Goal: Transaction & Acquisition: Purchase product/service

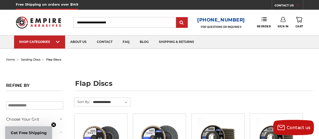
click at [284, 20] on use at bounding box center [283, 19] width 5 height 5
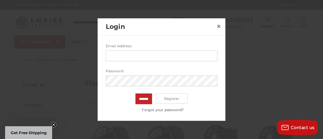
click at [176, 52] on input "Email Address:" at bounding box center [162, 56] width 112 height 11
type input "**********"
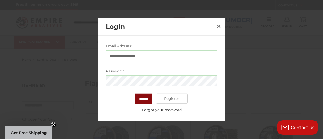
click at [148, 99] on input "*******" at bounding box center [143, 99] width 17 height 11
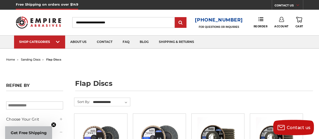
click at [279, 22] on link "Account" at bounding box center [282, 22] width 14 height 11
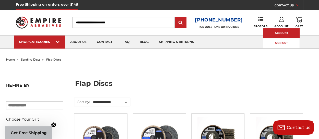
click at [280, 31] on link "Account" at bounding box center [281, 33] width 37 height 10
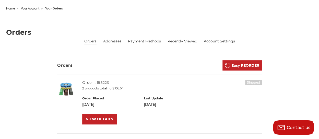
scroll to position [77, 0]
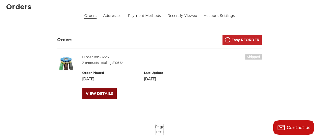
click at [117, 93] on link "VIEW DETAILS" at bounding box center [99, 93] width 35 height 11
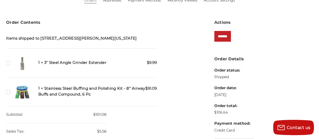
scroll to position [102, 0]
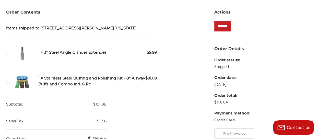
click at [97, 87] on h5 "1 × Stainless Steel Buffing and Polishing Kit - 8” Airway Buffs and Compound, 6…" at bounding box center [97, 81] width 119 height 12
click at [12, 84] on label "Checkbox 421682 label" at bounding box center [8, 81] width 5 height 5
click at [69, 85] on h5 "1 × Stainless Steel Buffing and Polishing Kit - 8” Airway Buffs and Compound, 6…" at bounding box center [97, 81] width 119 height 12
click at [31, 88] on img at bounding box center [22, 82] width 18 height 18
click at [31, 87] on img at bounding box center [22, 82] width 18 height 18
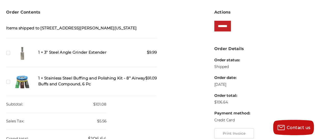
click at [31, 87] on img at bounding box center [22, 82] width 18 height 18
click at [224, 24] on input "*******" at bounding box center [222, 26] width 17 height 11
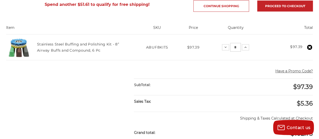
scroll to position [102, 0]
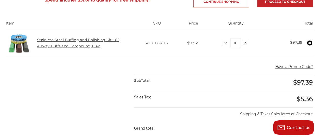
click at [85, 46] on link "Stainless Steel Buffing and Polishing Kit - 8” Airway Buffs and Compound, 6 Pc" at bounding box center [78, 43] width 82 height 11
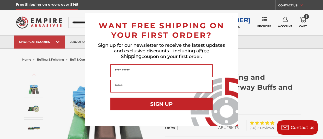
click at [233, 18] on icon "Close dialog" at bounding box center [234, 18] width 2 height 2
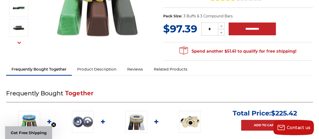
scroll to position [128, 0]
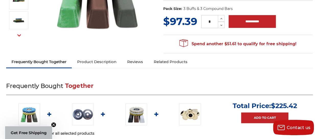
click at [122, 67] on link "Product Description" at bounding box center [97, 61] width 50 height 11
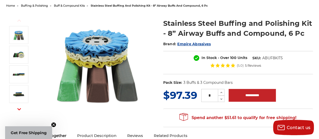
scroll to position [0, 0]
